Goal: Information Seeking & Learning: Find specific page/section

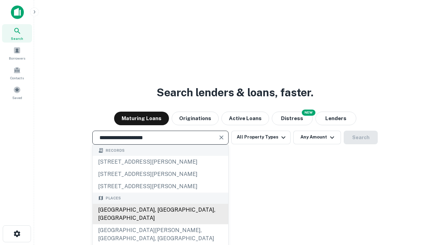
click at [160, 225] on div "[GEOGRAPHIC_DATA], [GEOGRAPHIC_DATA], [GEOGRAPHIC_DATA]" at bounding box center [161, 214] width 136 height 20
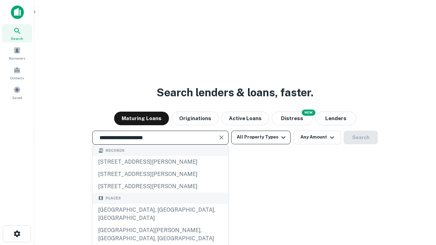
type input "**********"
click at [261, 137] on button "All Property Types" at bounding box center [260, 138] width 59 height 14
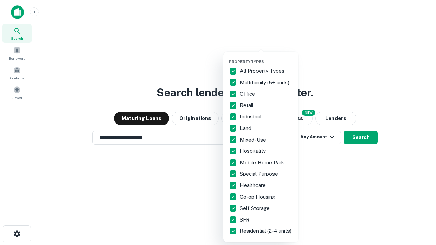
click at [266, 57] on button "button" at bounding box center [266, 57] width 75 height 0
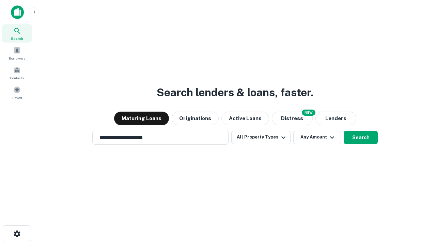
scroll to position [11, 0]
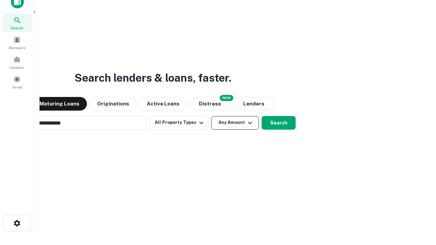
click at [211, 116] on button "Any Amount" at bounding box center [235, 123] width 48 height 14
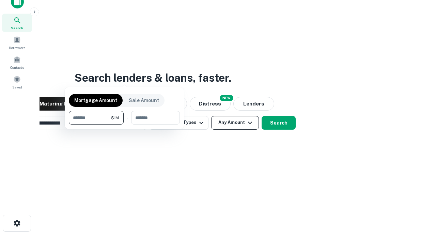
scroll to position [11, 0]
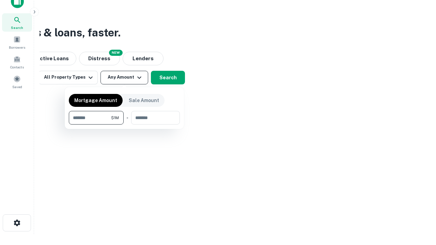
type input "*******"
click at [124, 125] on button "button" at bounding box center [124, 125] width 111 height 0
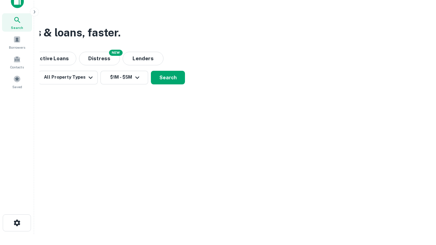
scroll to position [4, 126]
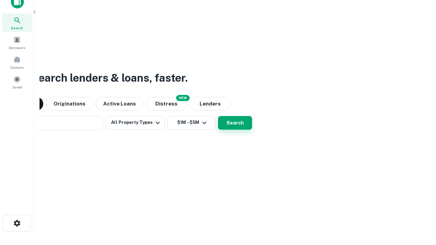
click at [218, 116] on button "Search" at bounding box center [235, 123] width 34 height 14
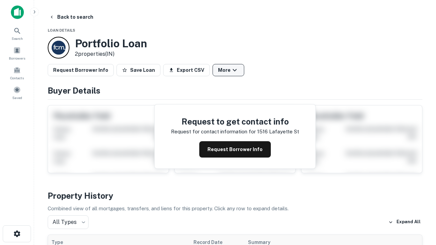
click at [228, 70] on button "More" at bounding box center [229, 70] width 32 height 12
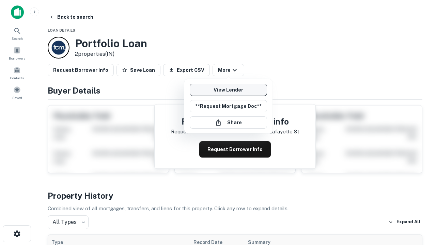
click at [228, 90] on link "View Lender" at bounding box center [228, 90] width 77 height 12
